Goal: Task Accomplishment & Management: Manage account settings

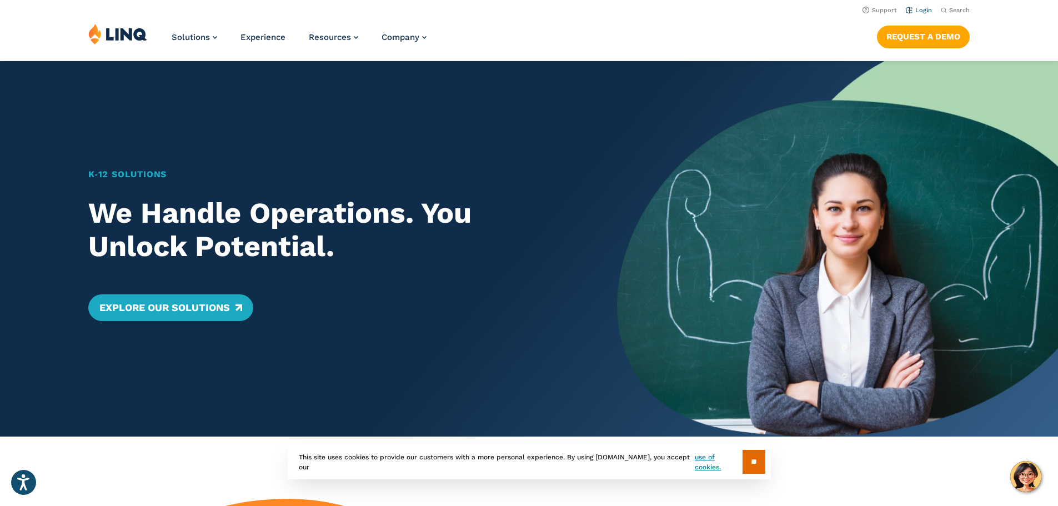
click at [912, 8] on link "Login" at bounding box center [919, 10] width 26 height 7
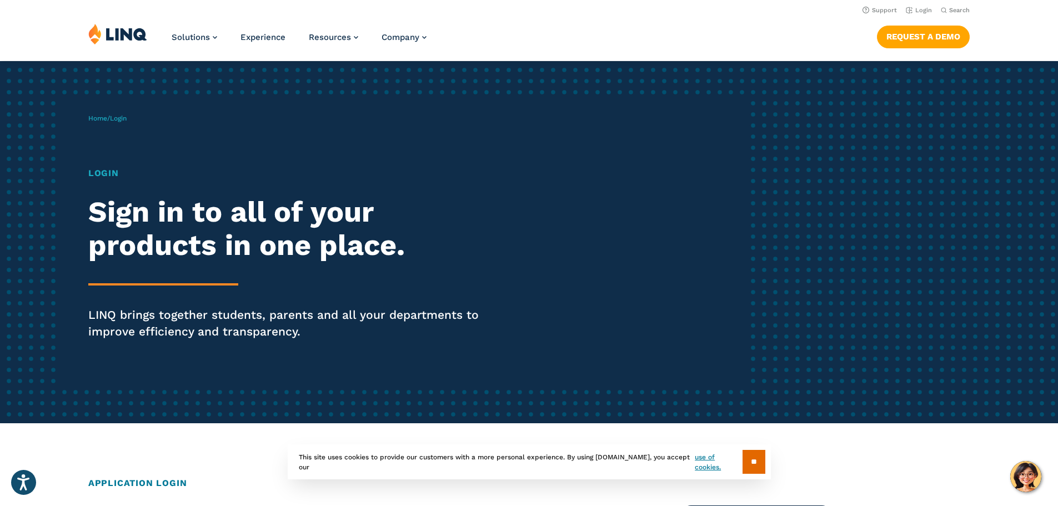
click at [103, 174] on h1 "Login" at bounding box center [292, 173] width 408 height 13
click at [126, 121] on span "Login" at bounding box center [118, 118] width 17 height 8
click at [161, 184] on div "Login Sign in to all of your products in one place. LINQ brings together studen…" at bounding box center [292, 269] width 408 height 204
click at [193, 226] on h2 "Sign in to all of your products in one place." at bounding box center [292, 229] width 408 height 67
click at [88, 177] on div "Home / Login Login Sign in to all of your products in one place. LINQ brings to…" at bounding box center [418, 242] width 661 height 284
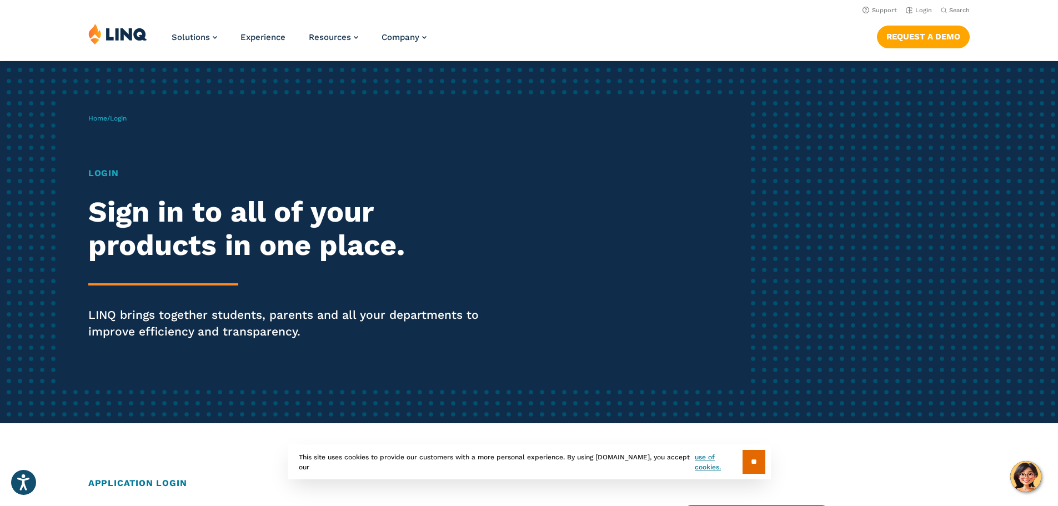
click at [122, 118] on span "Login" at bounding box center [118, 118] width 17 height 8
click at [176, 277] on div "Login Sign in to all of your products in one place. LINQ brings together studen…" at bounding box center [292, 269] width 408 height 204
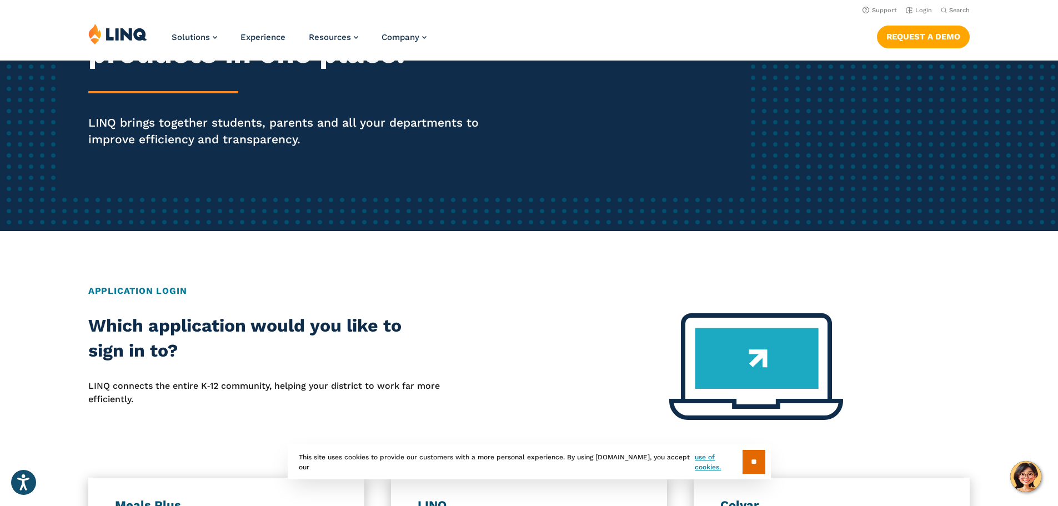
scroll to position [333, 0]
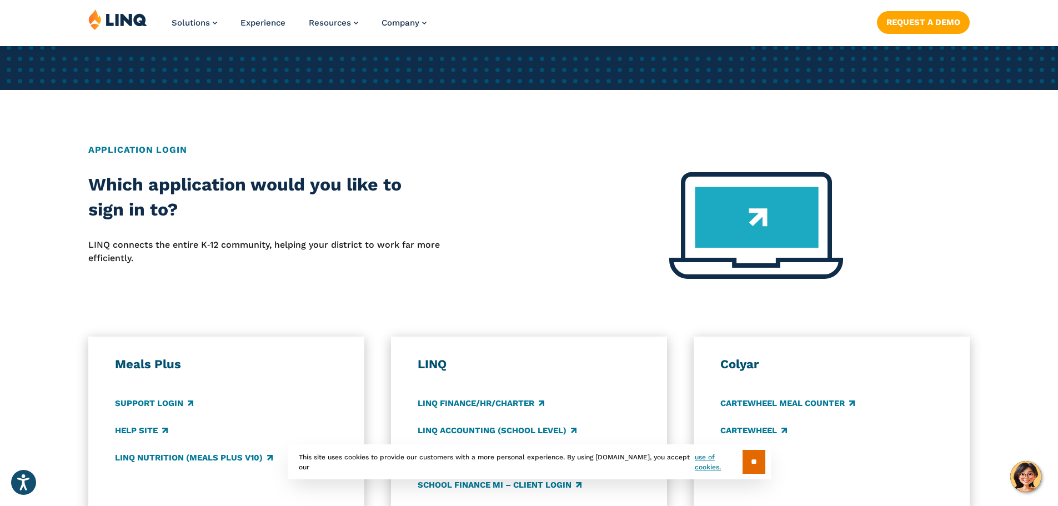
click at [123, 155] on h2 "Application Login" at bounding box center [529, 149] width 882 height 13
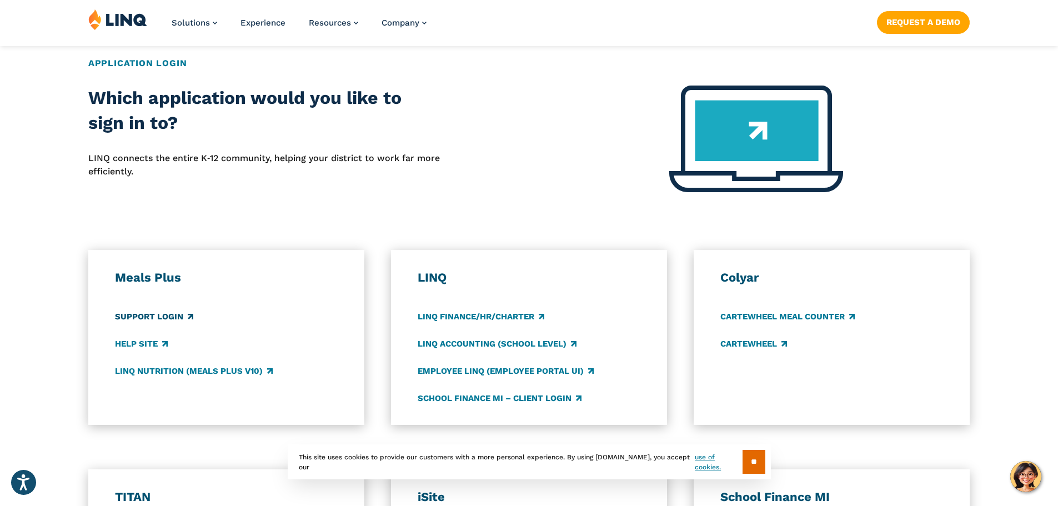
scroll to position [500, 0]
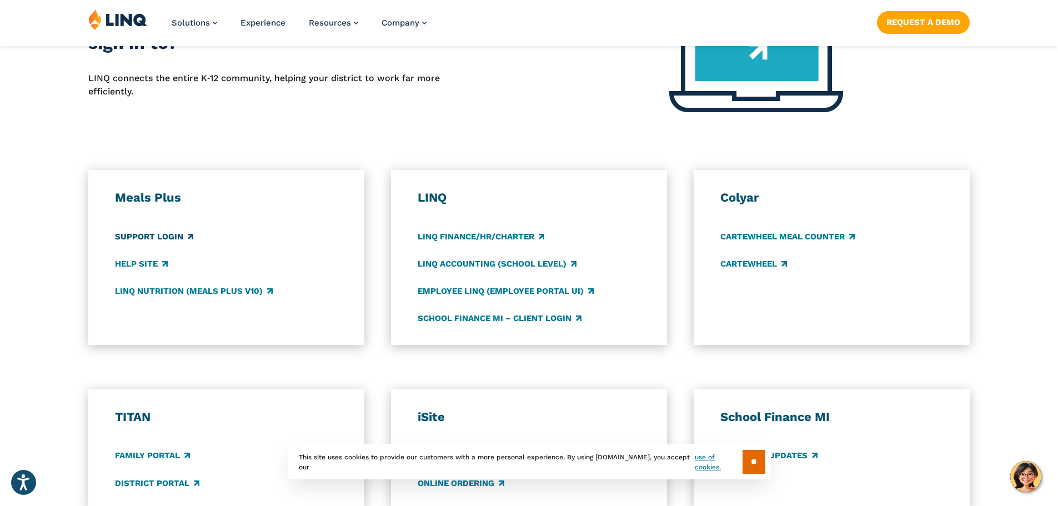
click at [152, 236] on link "Support Login" at bounding box center [154, 237] width 78 height 12
